Goal: Information Seeking & Learning: Learn about a topic

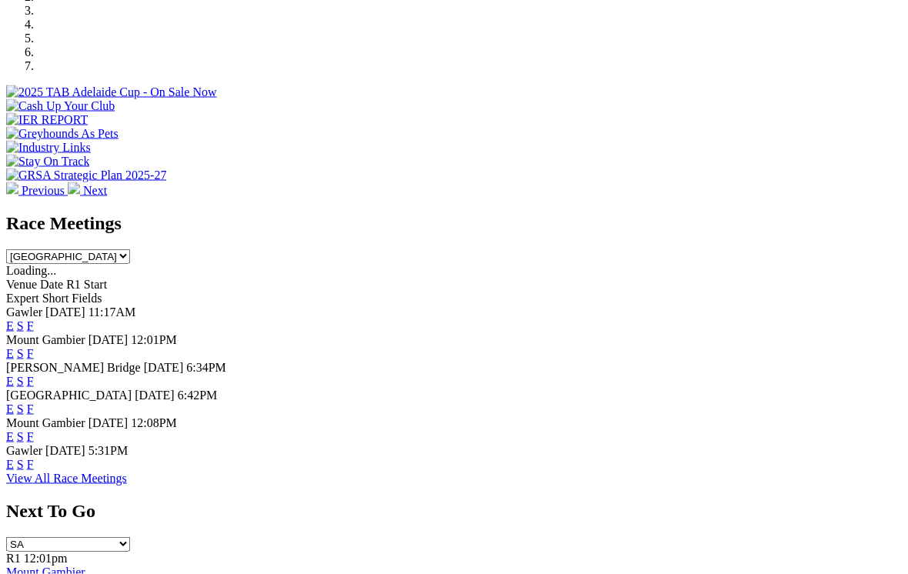
scroll to position [525, 0]
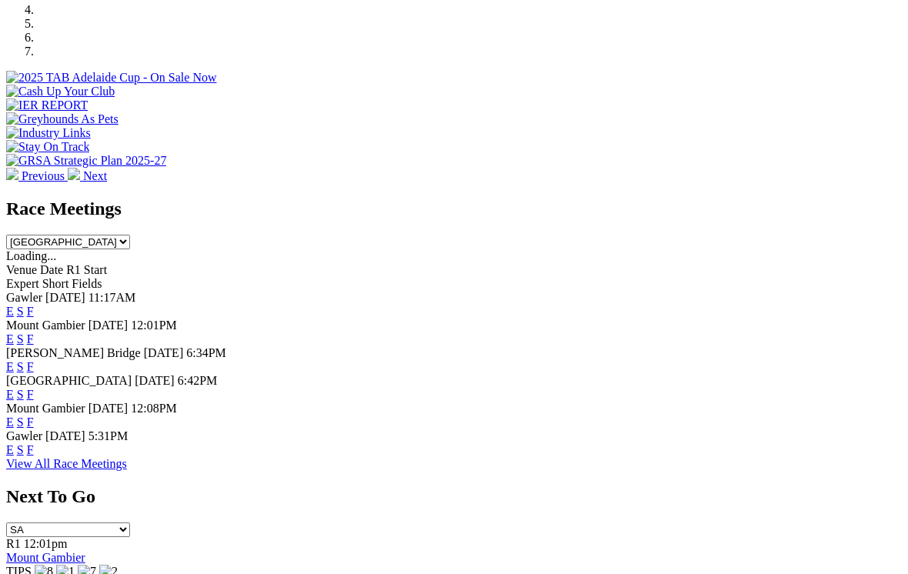
click at [34, 443] on link "F" at bounding box center [30, 449] width 7 height 13
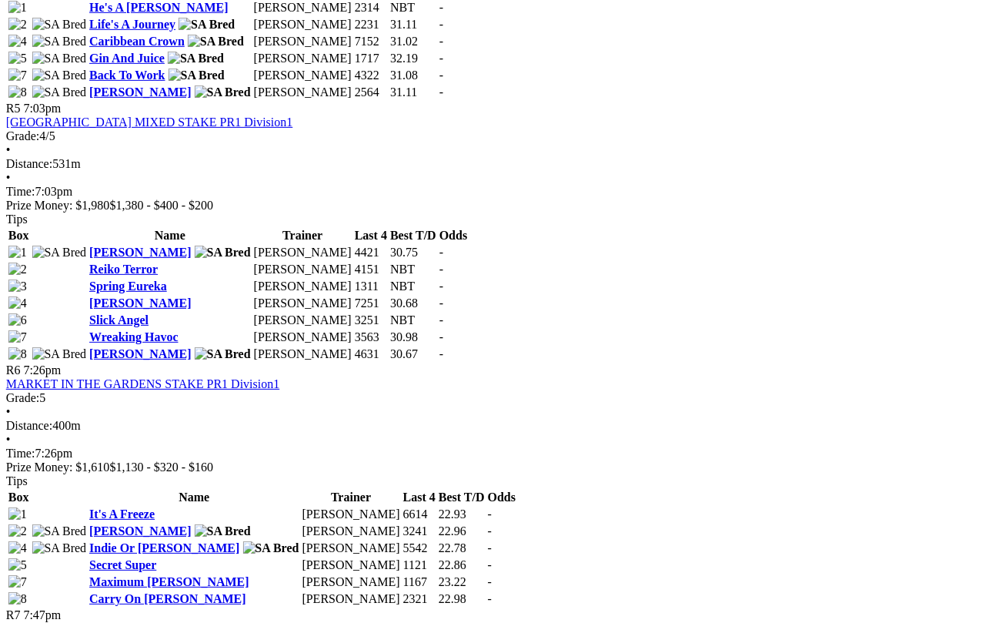
scroll to position [1717, 12]
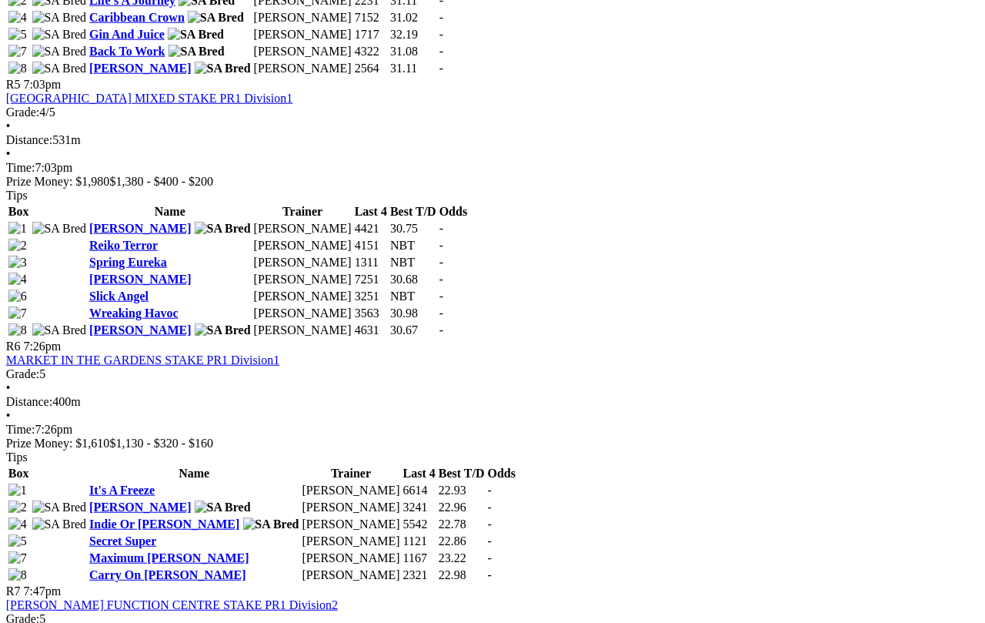
scroll to position [1742, 12]
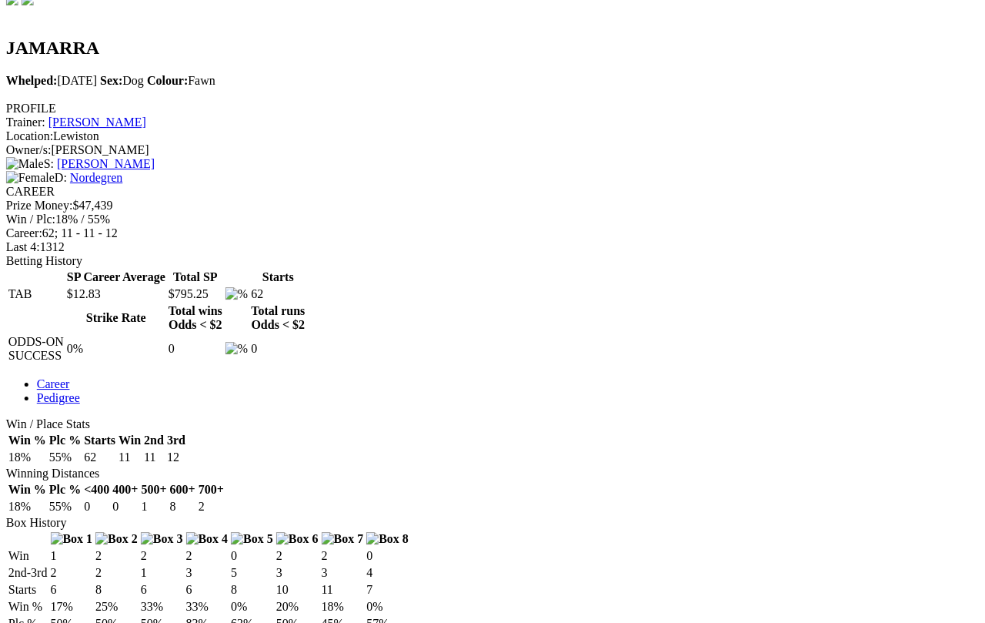
scroll to position [483, 67]
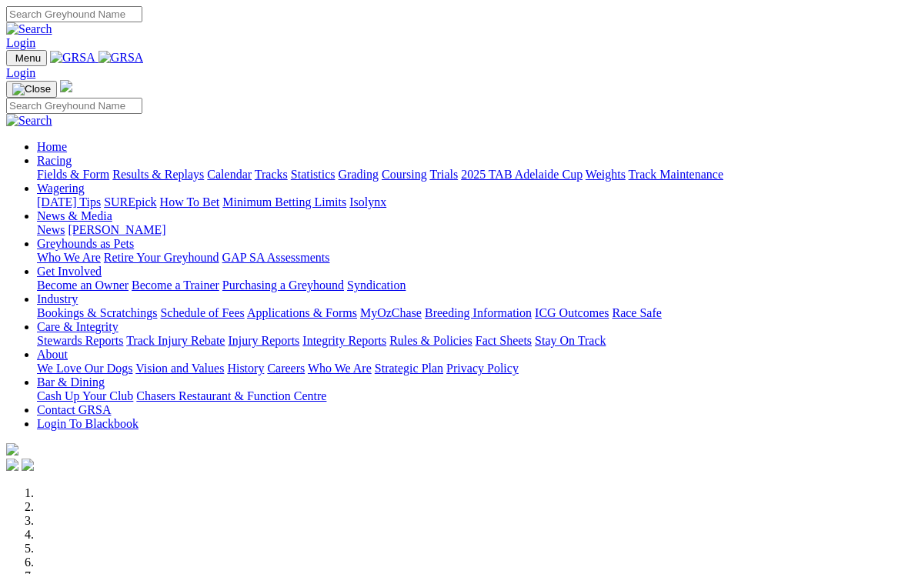
scroll to position [549, 0]
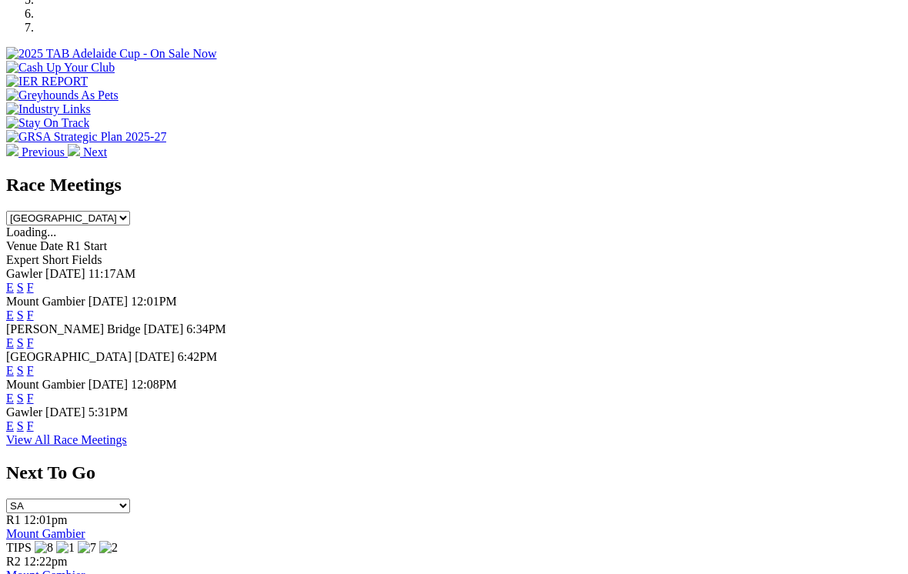
click at [14, 420] on link "E" at bounding box center [10, 426] width 8 height 13
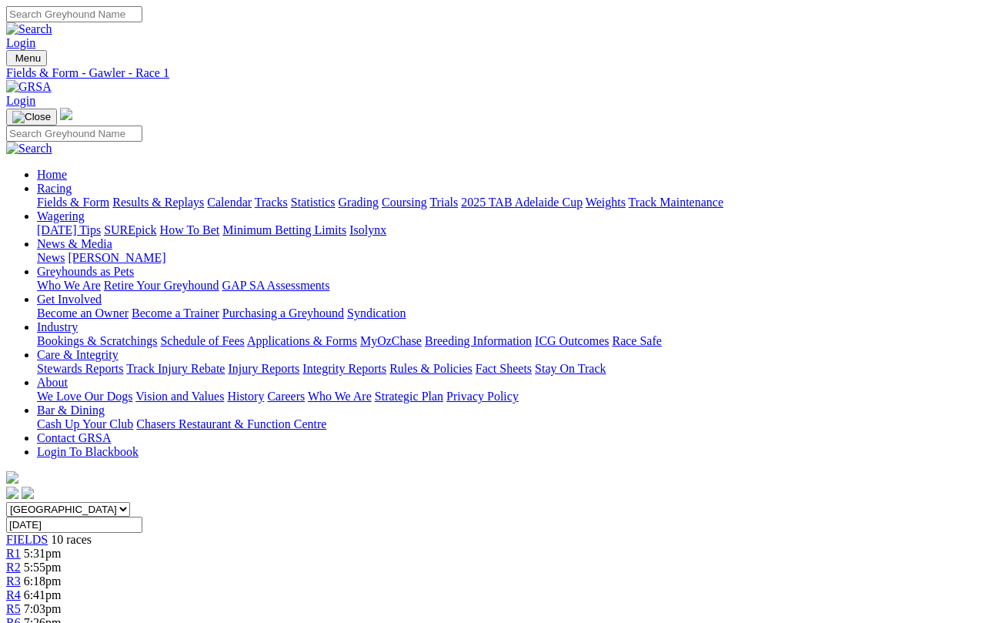
scroll to position [5, 0]
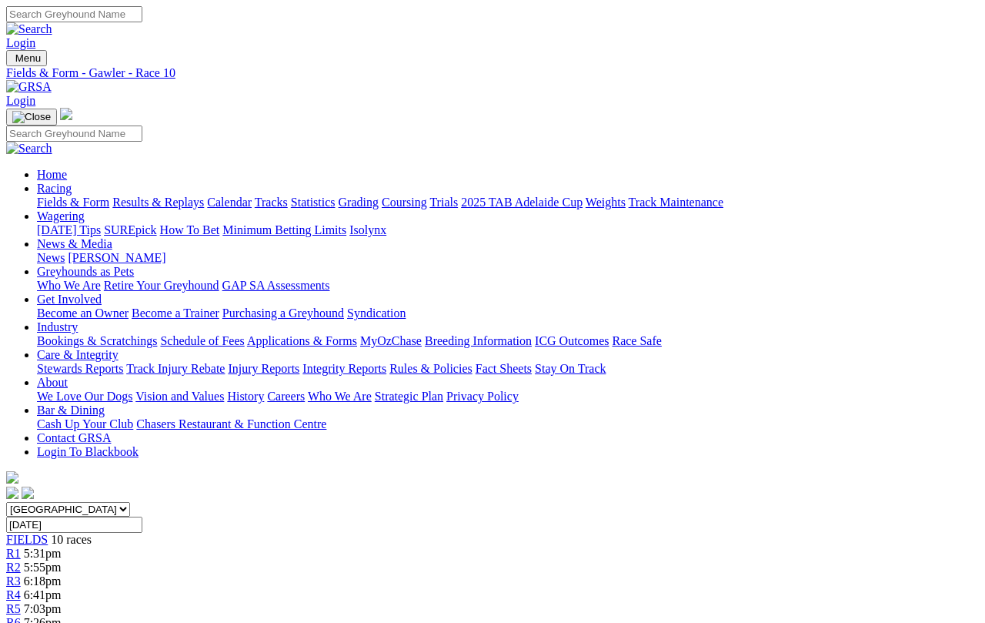
scroll to position [48, 0]
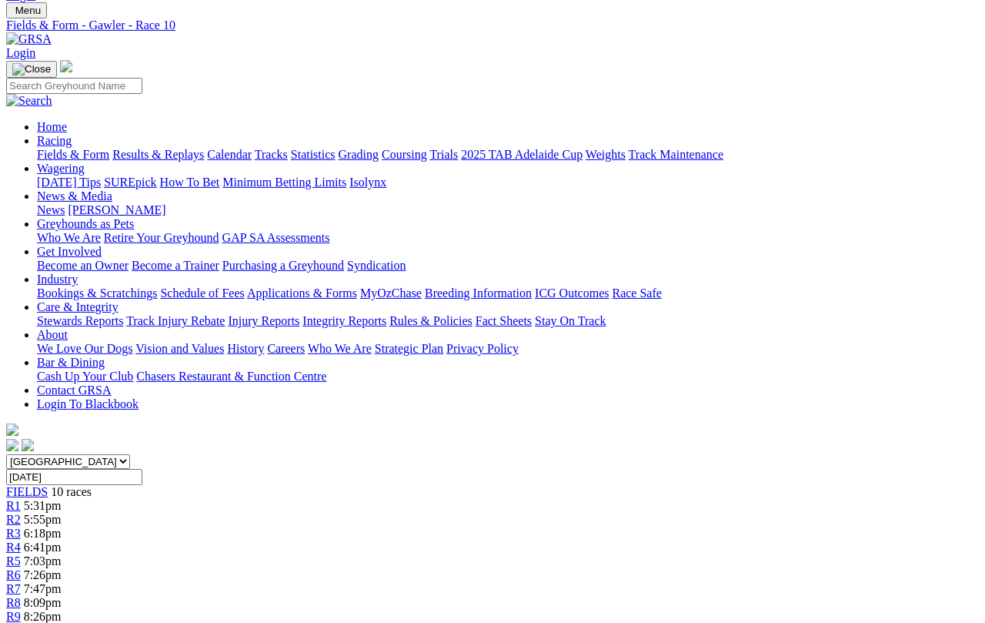
select select "all"
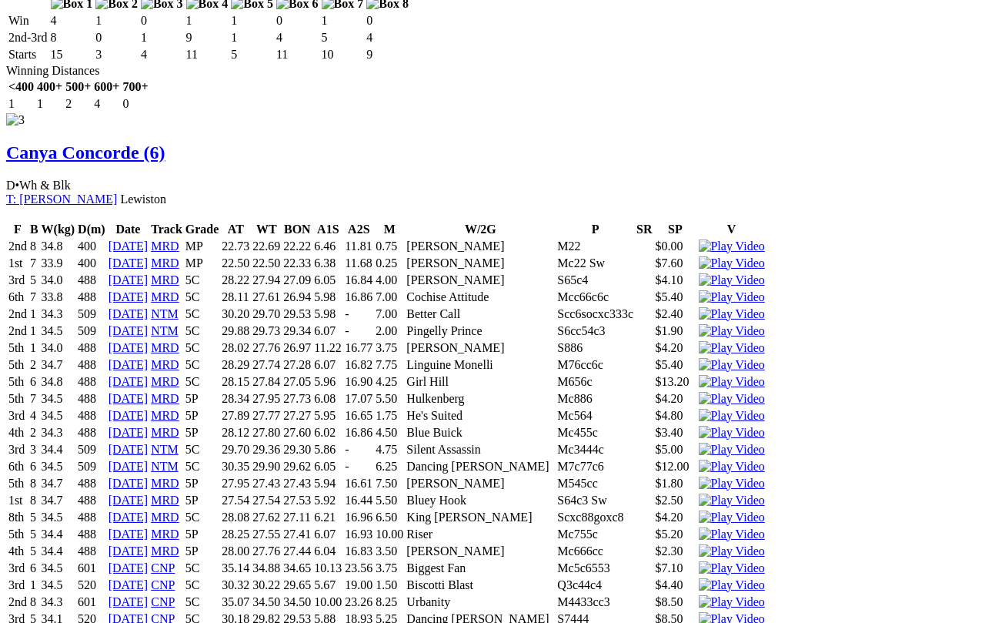
scroll to position [2861, 52]
